Goal: Understand process/instructions: Learn how to perform a task or action

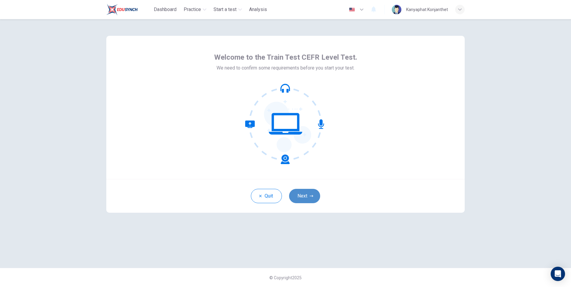
click at [302, 201] on button "Next" at bounding box center [304, 196] width 31 height 14
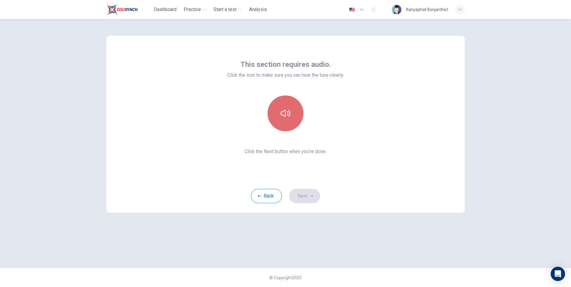
click at [290, 125] on button "button" at bounding box center [286, 114] width 36 height 36
click at [310, 196] on icon "button" at bounding box center [312, 197] width 4 height 4
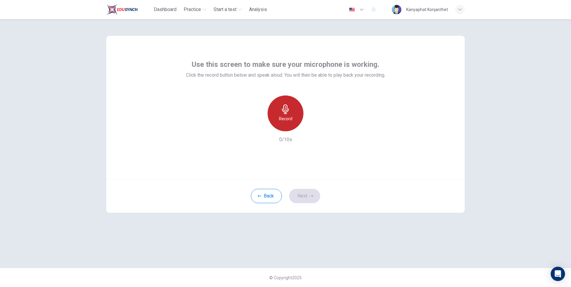
click at [289, 117] on h6 "Record" at bounding box center [285, 118] width 13 height 7
click at [310, 198] on icon "button" at bounding box center [312, 197] width 4 height 4
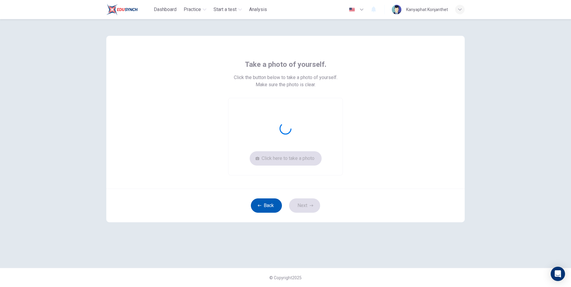
click at [274, 207] on button "Back" at bounding box center [266, 206] width 31 height 14
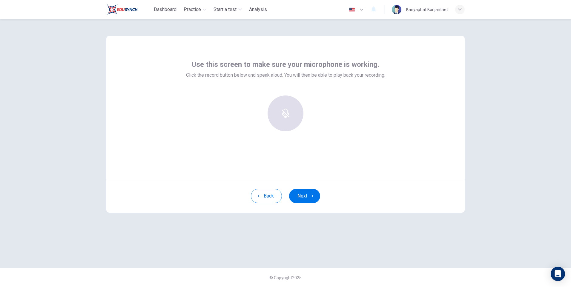
click at [290, 115] on div at bounding box center [285, 114] width 65 height 36
click at [282, 94] on div "Use this screen to make sure your microphone is working. Click the record butto…" at bounding box center [285, 98] width 199 height 76
click at [282, 113] on div at bounding box center [285, 114] width 65 height 36
click at [299, 188] on div "Back Next" at bounding box center [285, 196] width 359 height 34
click at [303, 197] on button "Next" at bounding box center [304, 196] width 31 height 14
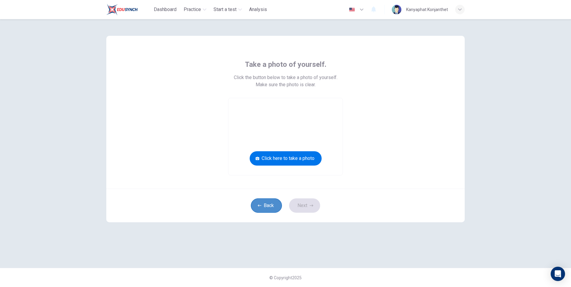
click at [278, 201] on button "Back" at bounding box center [266, 206] width 31 height 14
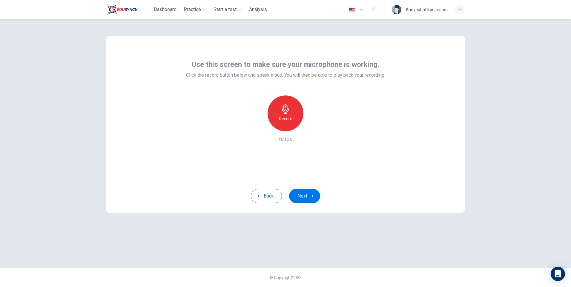
click at [288, 115] on div "Record" at bounding box center [286, 114] width 36 height 36
click at [314, 128] on icon "button" at bounding box center [313, 127] width 6 height 6
click at [314, 127] on icon "button" at bounding box center [313, 127] width 4 height 4
click at [305, 195] on button "Next" at bounding box center [304, 196] width 31 height 14
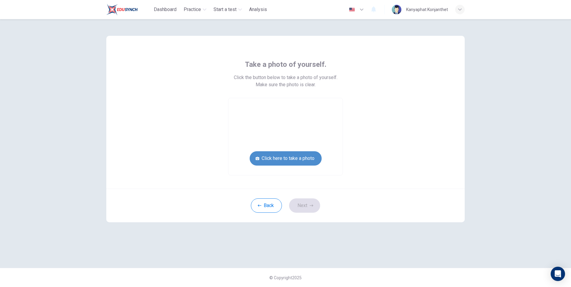
click at [290, 159] on button "Click here to take a photo" at bounding box center [286, 158] width 72 height 14
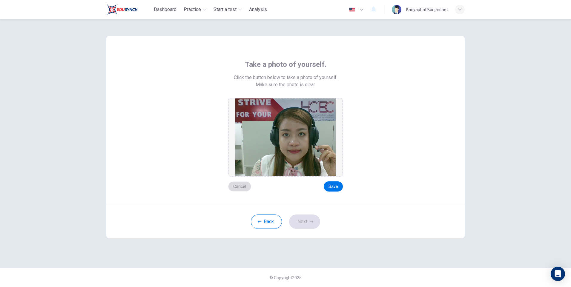
click at [241, 184] on button "Cancel" at bounding box center [239, 187] width 23 height 10
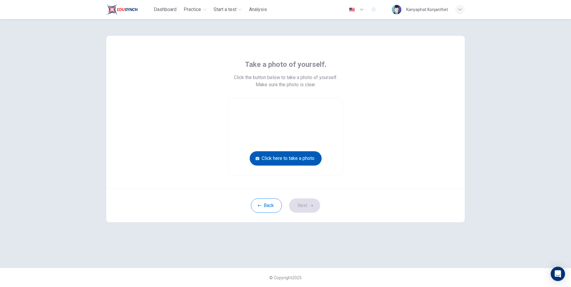
click at [298, 161] on button "Click here to take a photo" at bounding box center [286, 158] width 72 height 14
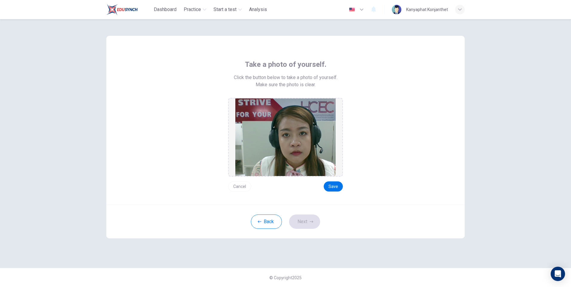
click at [241, 184] on button "Cancel" at bounding box center [239, 187] width 23 height 10
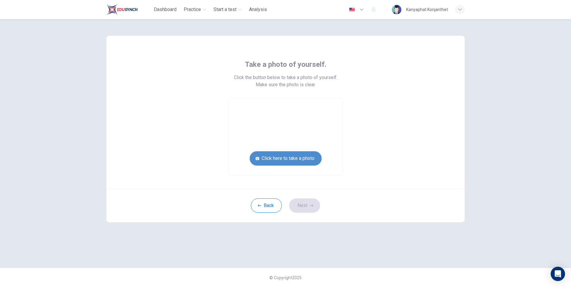
click at [290, 157] on button "Click here to take a photo" at bounding box center [286, 158] width 72 height 14
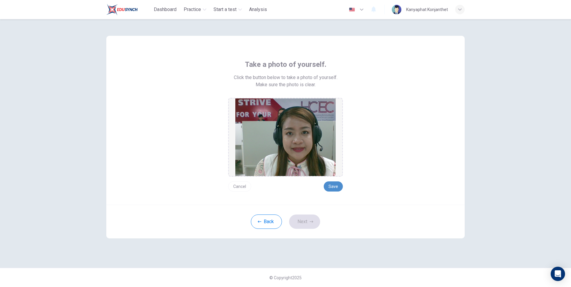
click at [336, 183] on button "Save" at bounding box center [333, 187] width 19 height 10
click at [313, 218] on button "Next" at bounding box center [304, 222] width 31 height 14
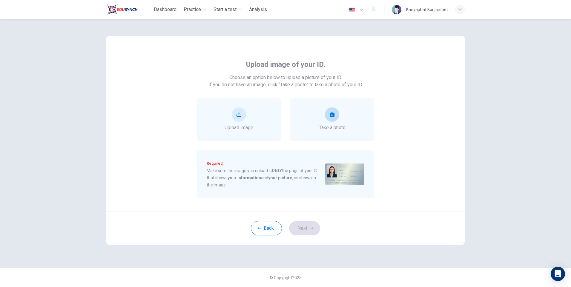
click at [338, 120] on div "Take a photo" at bounding box center [332, 120] width 27 height 24
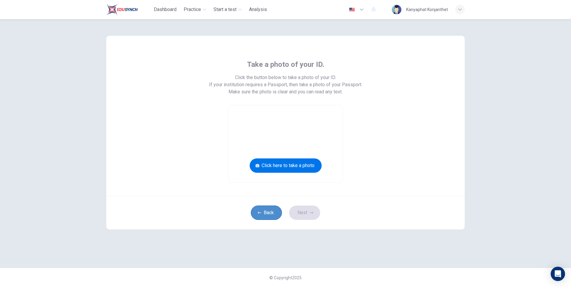
click at [268, 216] on button "Back" at bounding box center [266, 213] width 31 height 14
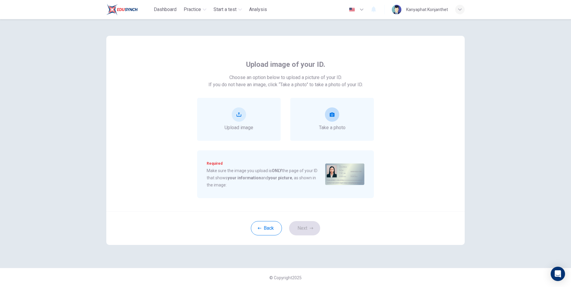
click at [329, 123] on div "Take a photo" at bounding box center [332, 120] width 27 height 24
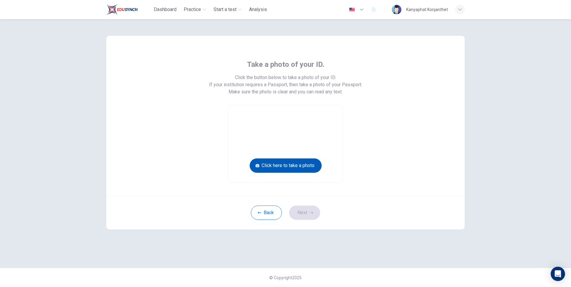
click at [287, 165] on button "Click here to take a photo" at bounding box center [286, 166] width 72 height 14
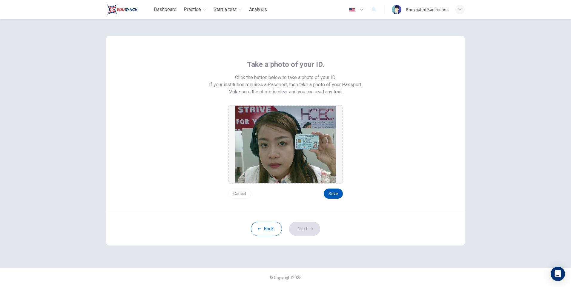
click at [335, 196] on button "Save" at bounding box center [333, 194] width 19 height 10
click at [312, 231] on icon "button" at bounding box center [312, 229] width 4 height 4
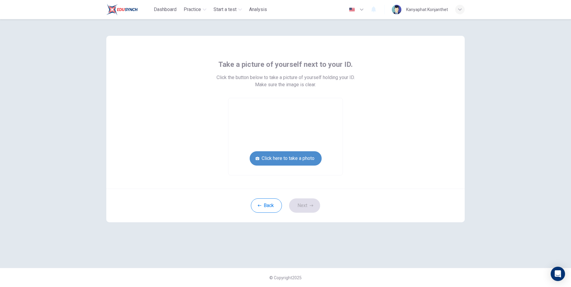
click at [306, 159] on button "Click here to take a photo" at bounding box center [286, 158] width 72 height 14
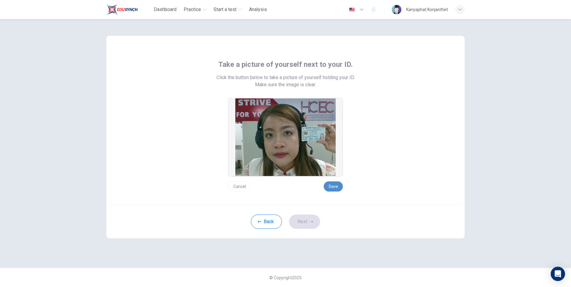
click at [335, 187] on button "Save" at bounding box center [333, 187] width 19 height 10
click at [310, 221] on icon "button" at bounding box center [312, 222] width 4 height 4
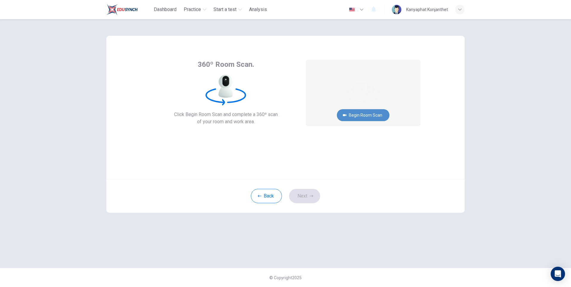
click at [367, 115] on button "Begin Room Scan" at bounding box center [363, 115] width 53 height 12
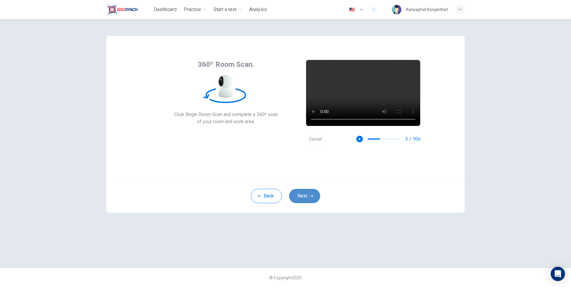
click at [312, 198] on button "Next" at bounding box center [304, 196] width 31 height 14
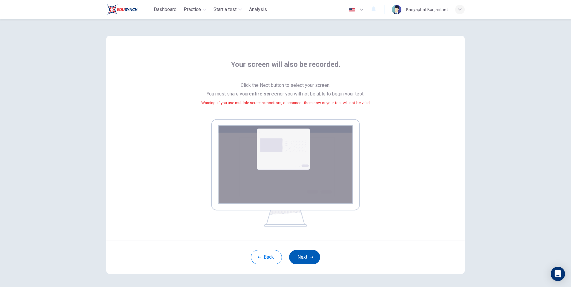
click at [301, 259] on button "Next" at bounding box center [304, 257] width 31 height 14
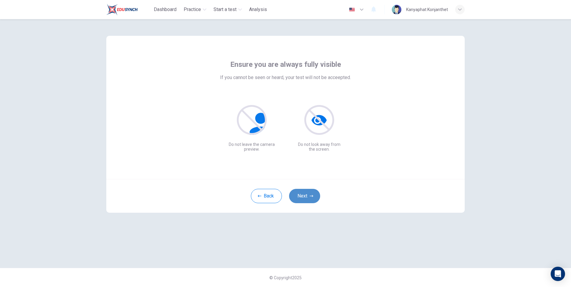
click at [305, 195] on button "Next" at bounding box center [304, 196] width 31 height 14
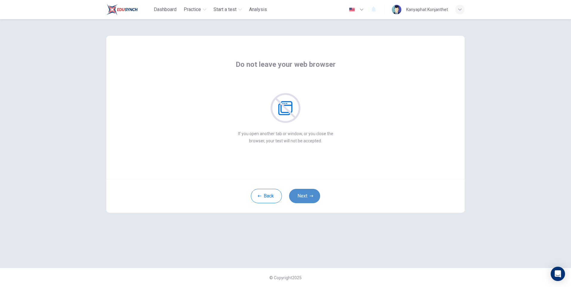
click at [310, 197] on icon "button" at bounding box center [312, 197] width 4 height 4
click at [301, 194] on button "Next" at bounding box center [304, 196] width 31 height 14
click at [309, 193] on button "Next" at bounding box center [304, 196] width 31 height 14
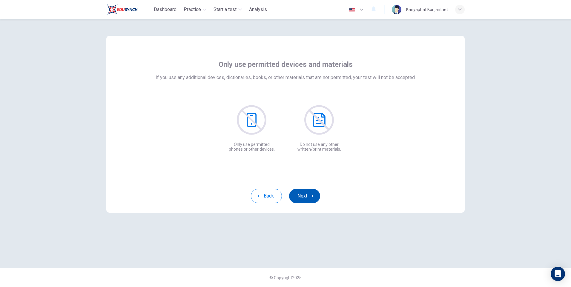
click at [310, 196] on icon "button" at bounding box center [312, 197] width 4 height 4
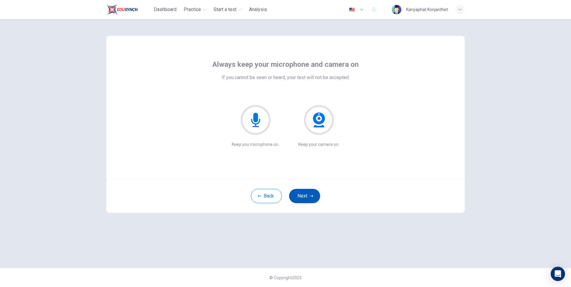
click at [305, 196] on button "Next" at bounding box center [304, 196] width 31 height 14
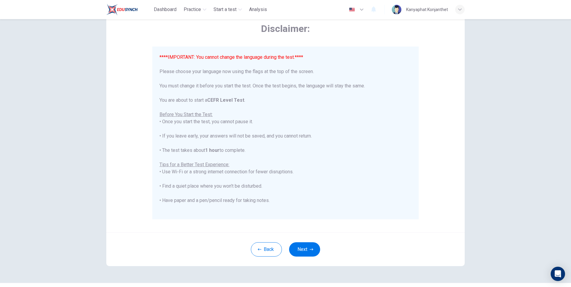
scroll to position [57, 0]
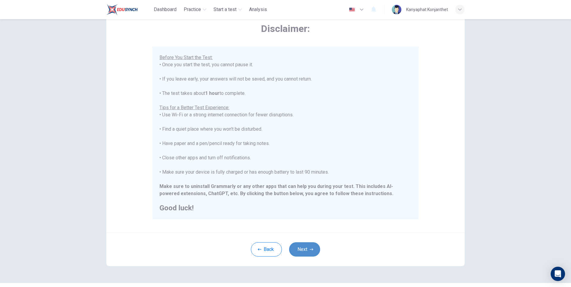
click at [310, 252] on button "Next" at bounding box center [304, 250] width 31 height 14
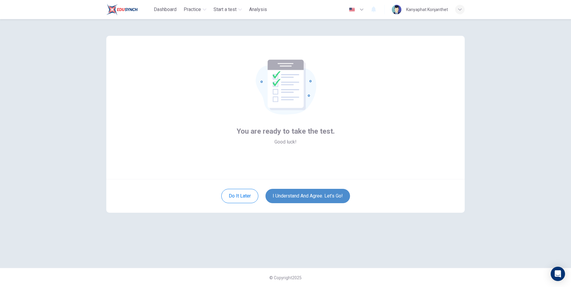
click at [300, 198] on button "I understand and agree. Let’s go!" at bounding box center [308, 196] width 85 height 14
